Goal: Task Accomplishment & Management: Manage account settings

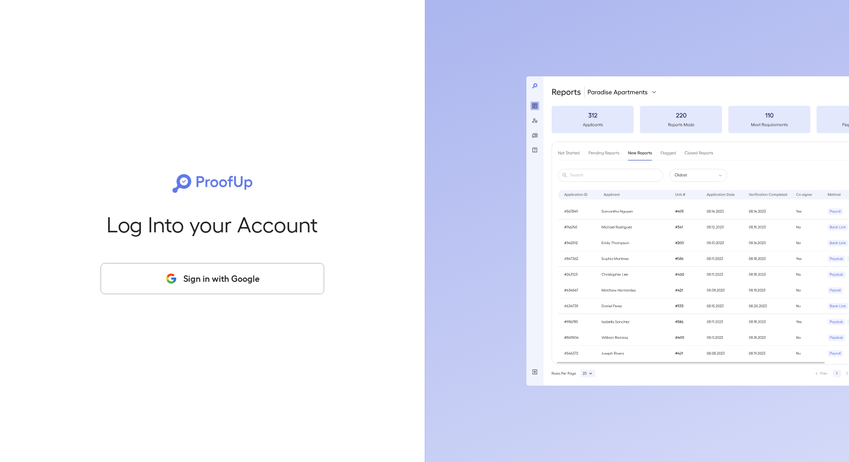
click at [171, 283] on icon "button" at bounding box center [171, 278] width 13 height 13
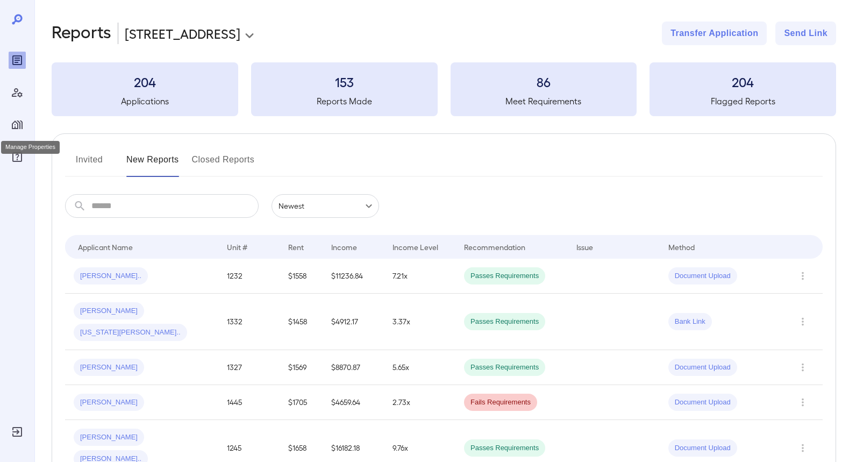
click at [18, 124] on icon "Manage Properties" at bounding box center [17, 124] width 11 height 9
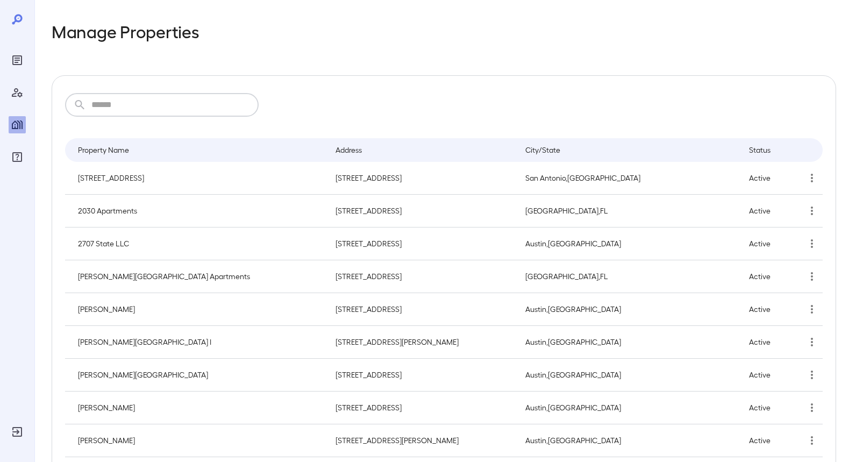
click at [94, 107] on input "text" at bounding box center [174, 105] width 167 height 24
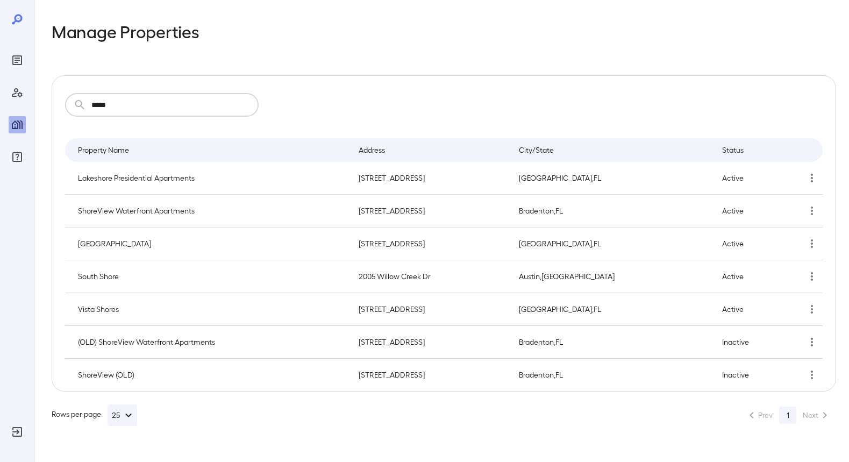
type input "*****"
click at [816, 214] on icon "simple table" at bounding box center [811, 210] width 13 height 13
click at [795, 234] on p "Edit Property" at bounding box center [782, 236] width 42 height 11
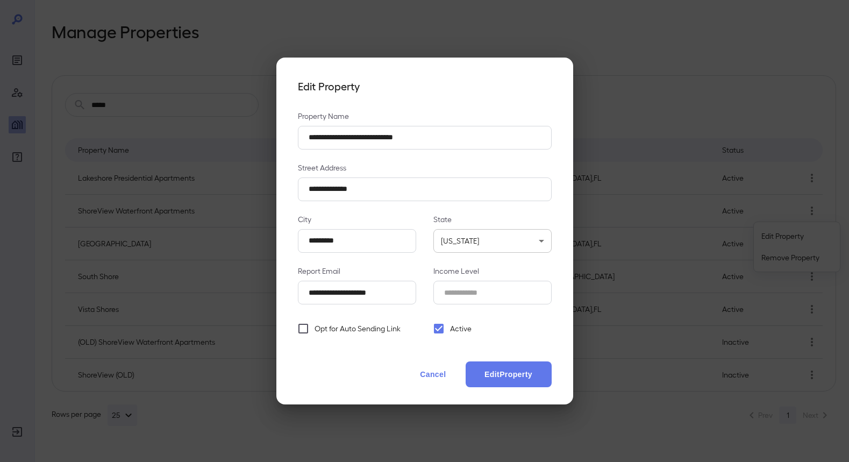
click at [670, 76] on div "**********" at bounding box center [424, 231] width 849 height 462
click at [429, 378] on button "Cancel" at bounding box center [432, 374] width 47 height 26
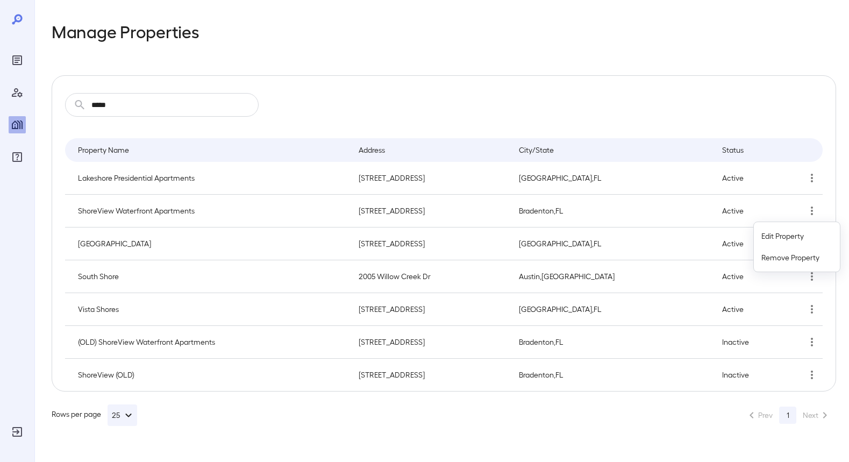
click at [809, 344] on div at bounding box center [424, 231] width 849 height 462
click at [810, 343] on icon "simple table" at bounding box center [811, 341] width 13 height 13
click at [771, 367] on p "Edit Property" at bounding box center [782, 367] width 42 height 11
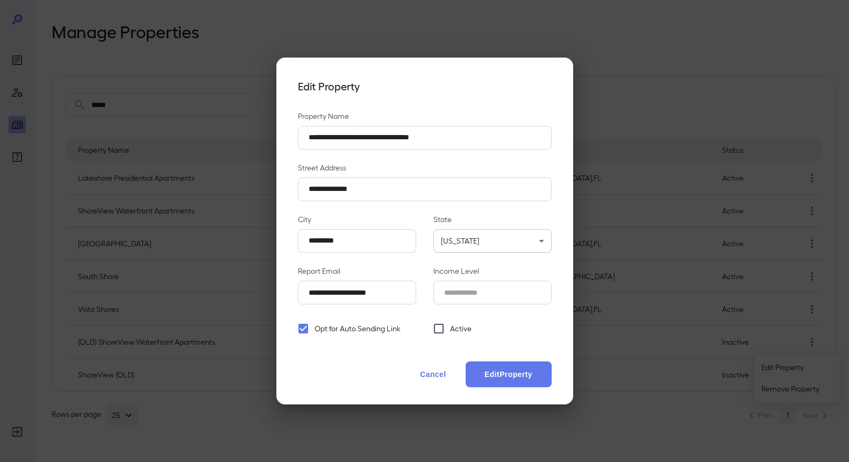
click at [442, 377] on button "Cancel" at bounding box center [432, 374] width 47 height 26
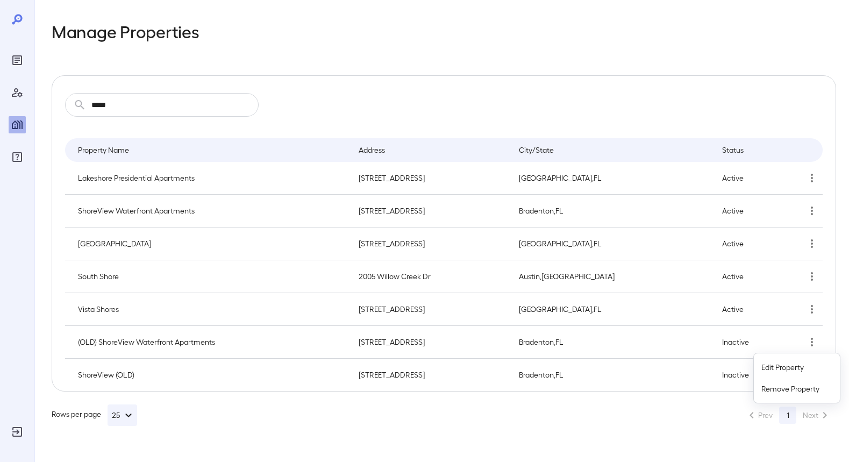
click at [812, 211] on div at bounding box center [424, 231] width 849 height 462
click at [811, 211] on icon "simple table" at bounding box center [812, 210] width 2 height 9
click at [774, 232] on p "Edit Property" at bounding box center [782, 236] width 42 height 11
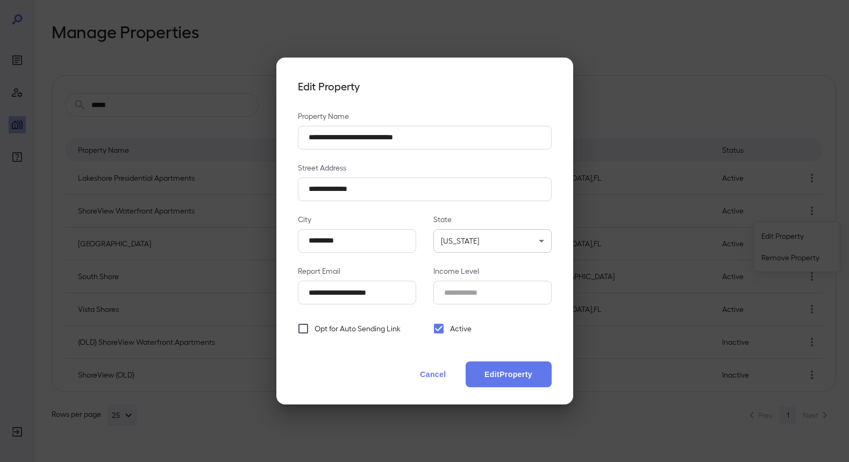
click at [423, 375] on button "Cancel" at bounding box center [432, 374] width 47 height 26
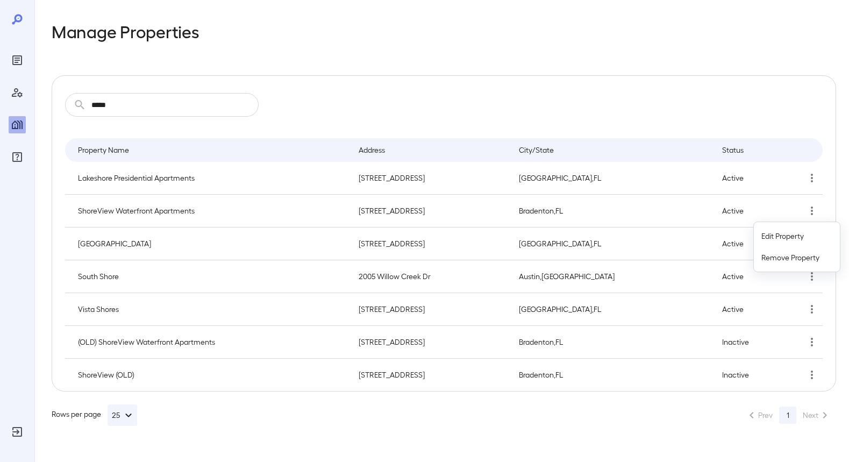
click at [16, 91] on div at bounding box center [424, 231] width 849 height 462
click at [17, 94] on icon "Manage Users" at bounding box center [17, 92] width 13 height 13
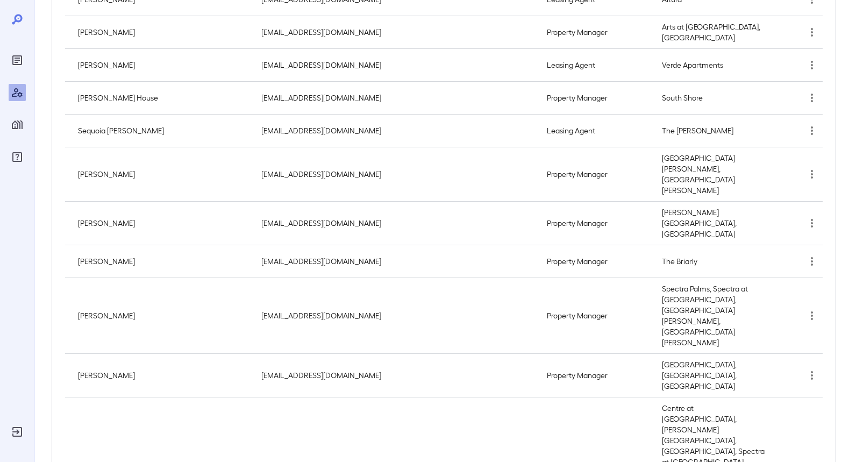
scroll to position [673, 0]
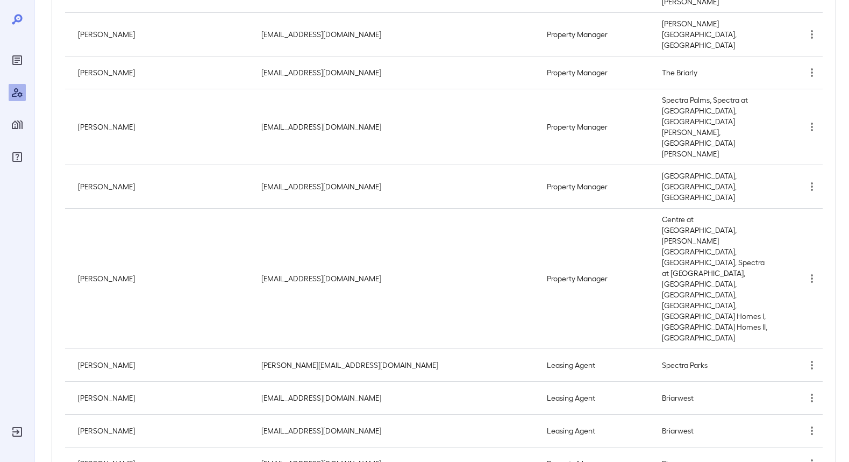
click at [124, 440] on p "100" at bounding box center [121, 439] width 11 height 11
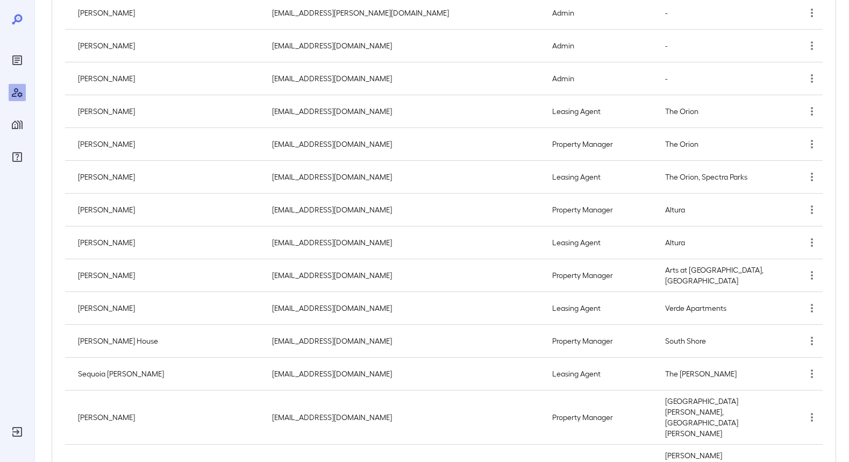
scroll to position [0, 0]
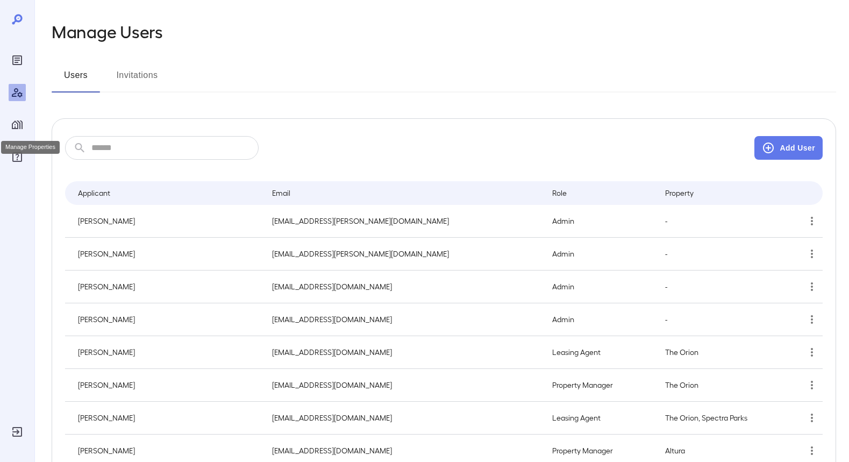
click at [15, 124] on icon "Manage Properties" at bounding box center [17, 124] width 13 height 13
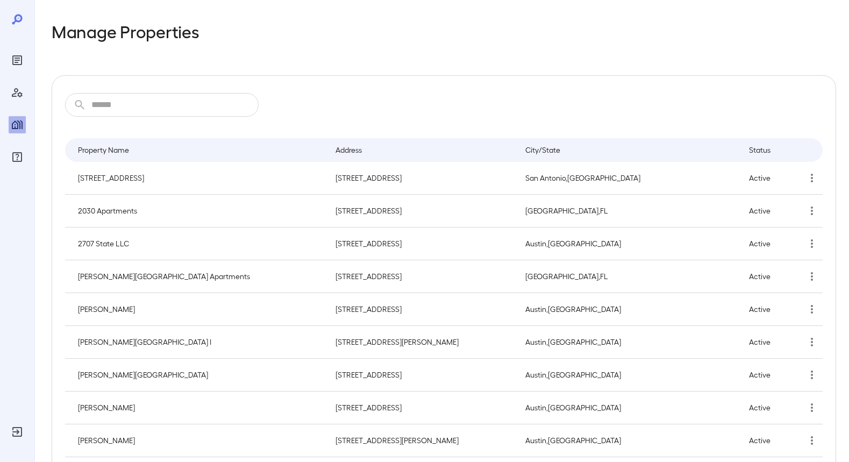
click at [161, 112] on input "text" at bounding box center [174, 105] width 167 height 24
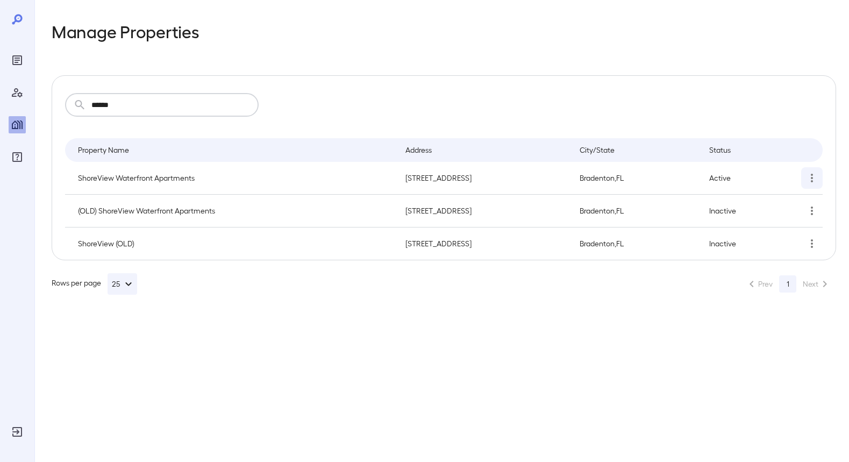
type input "******"
click at [813, 176] on icon "simple table" at bounding box center [811, 177] width 13 height 13
click at [715, 282] on div at bounding box center [424, 231] width 849 height 462
click at [814, 175] on icon "simple table" at bounding box center [811, 177] width 13 height 13
click at [783, 201] on p "Edit Property" at bounding box center [782, 203] width 42 height 11
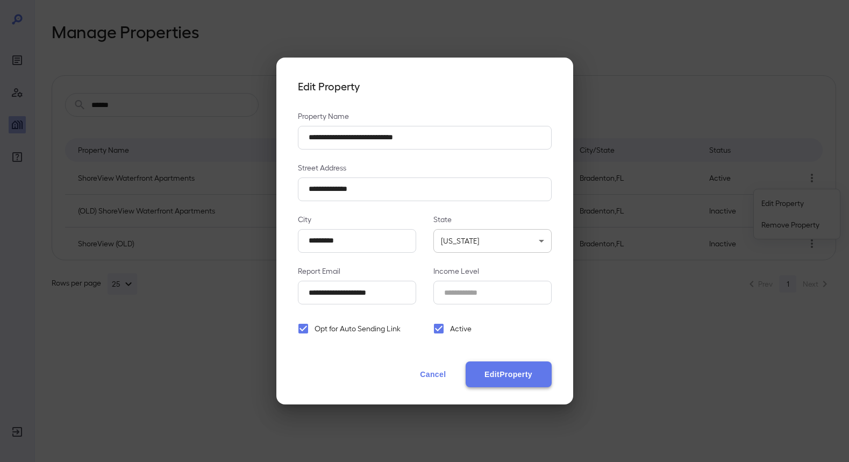
click at [490, 375] on button "Edit Property" at bounding box center [509, 374] width 86 height 26
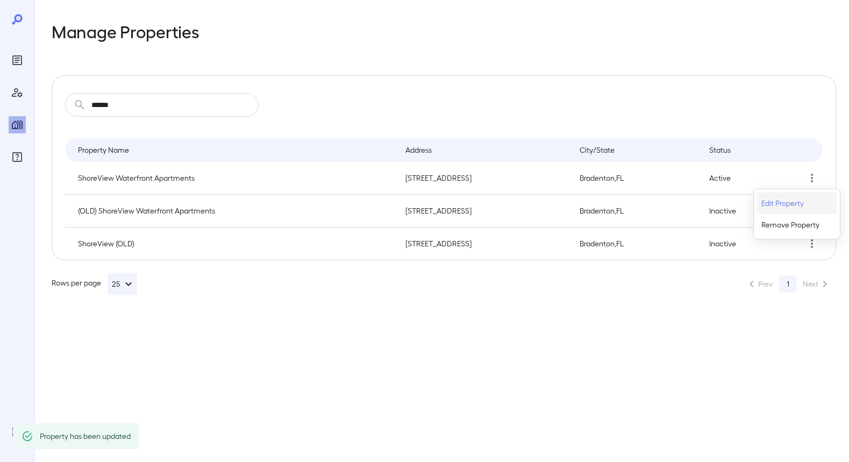
click at [776, 202] on p "Edit Property" at bounding box center [782, 203] width 42 height 11
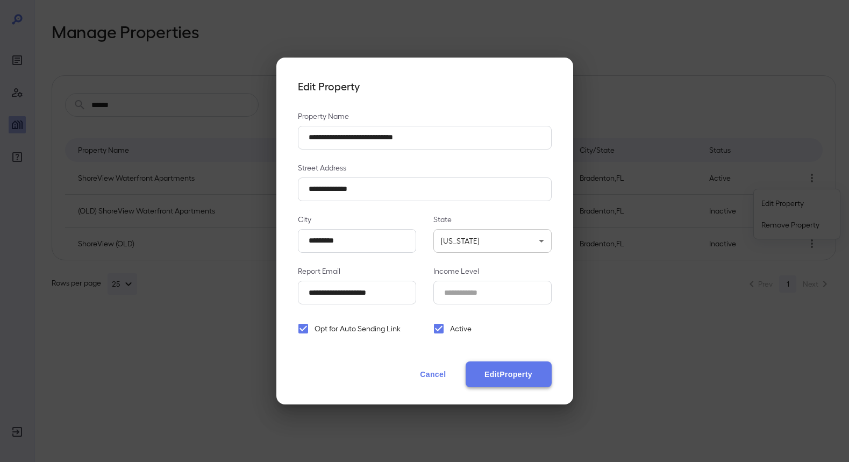
click at [477, 370] on button "Edit Property" at bounding box center [509, 374] width 86 height 26
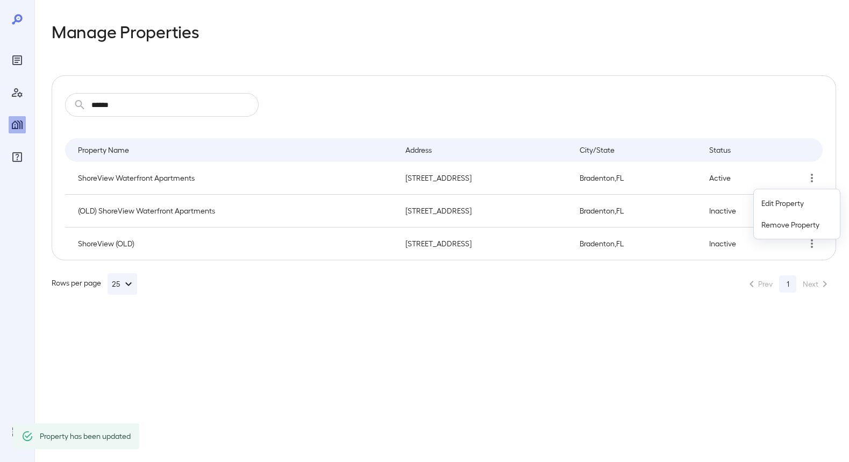
click at [477, 370] on div at bounding box center [424, 231] width 849 height 462
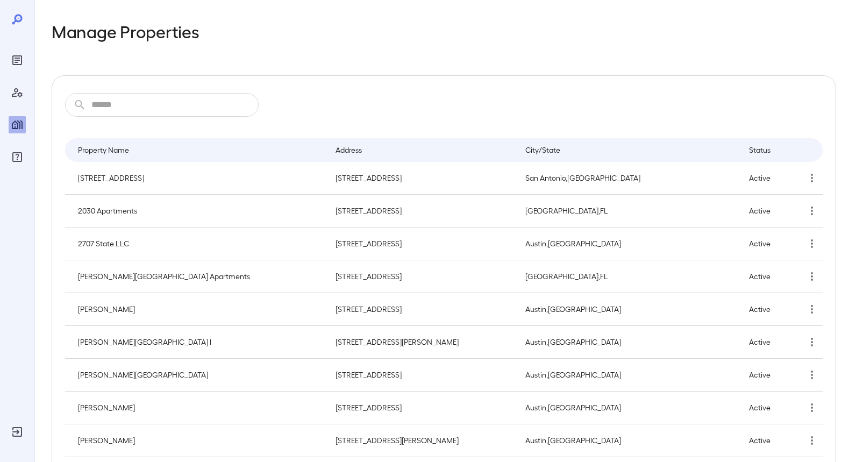
click at [231, 113] on input "text" at bounding box center [174, 105] width 167 height 24
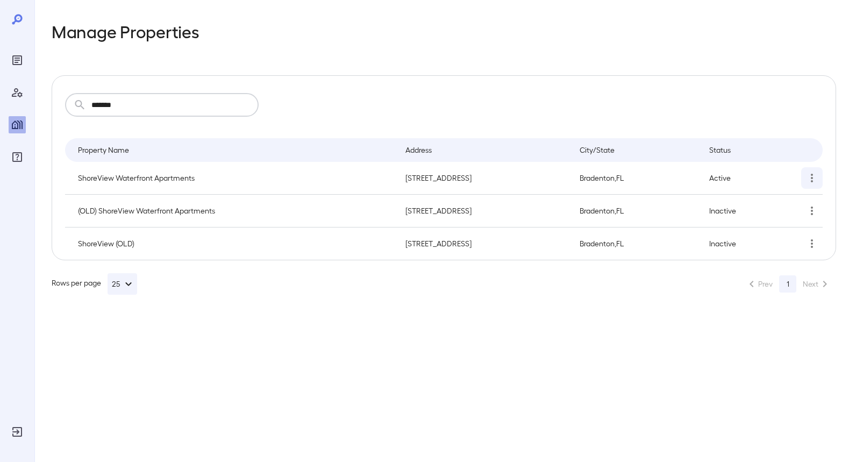
type input "*******"
click at [810, 177] on icon "simple table" at bounding box center [811, 177] width 13 height 13
click at [786, 199] on p "Edit Property" at bounding box center [782, 203] width 42 height 11
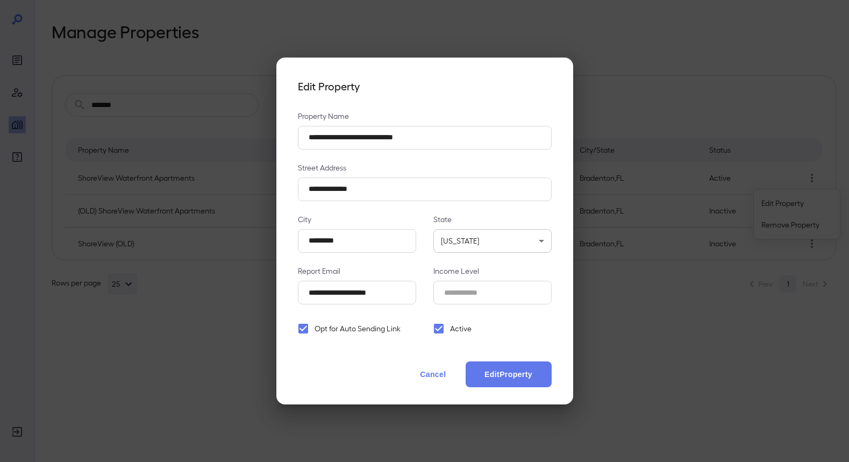
click at [432, 368] on button "Cancel" at bounding box center [432, 374] width 47 height 26
